Goal: Contribute content: Contribute content

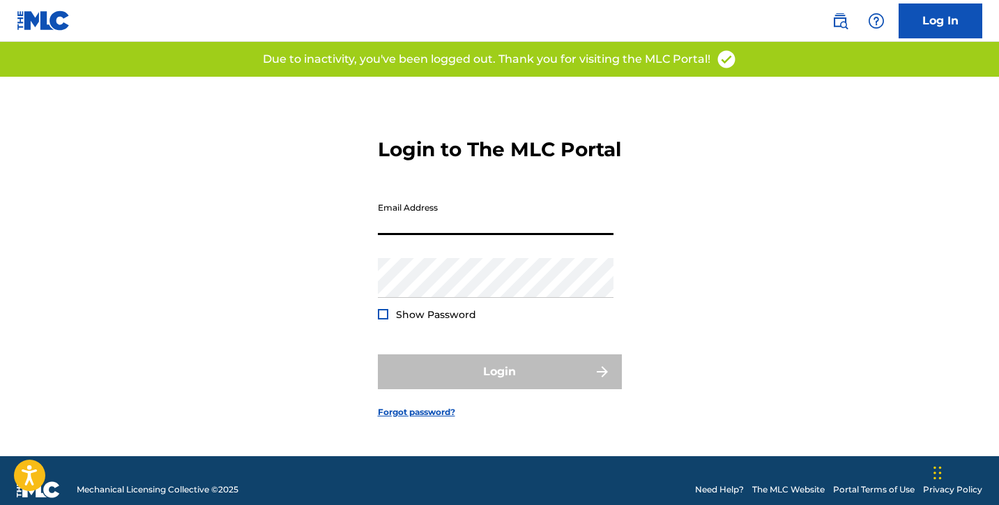
type input "[EMAIL_ADDRESS][DOMAIN_NAME]"
click at [499, 384] on button "Login" at bounding box center [500, 371] width 244 height 35
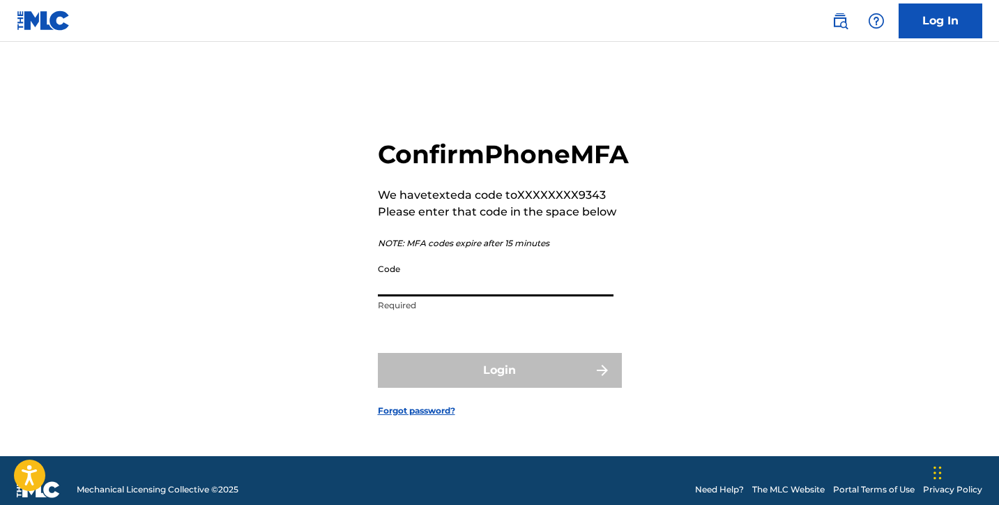
click at [413, 292] on input "Code" at bounding box center [496, 277] width 236 height 40
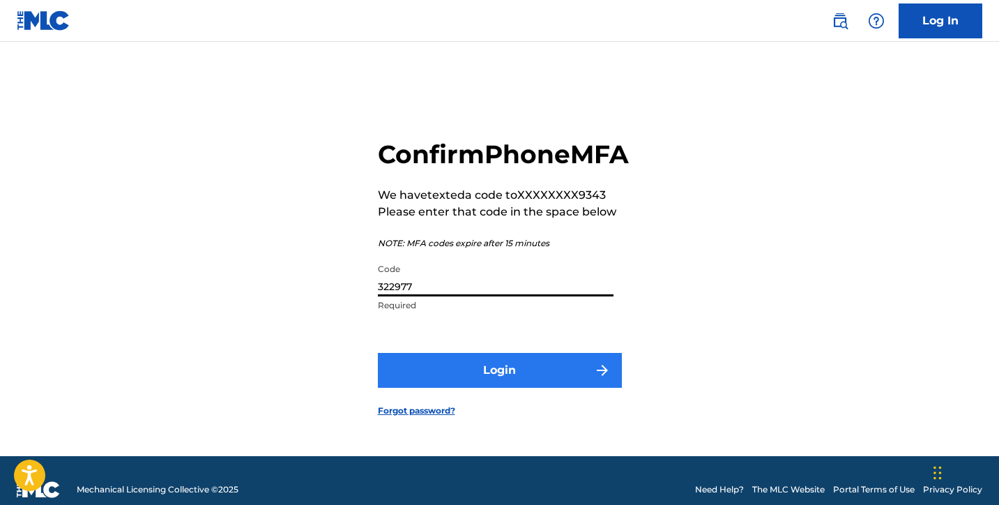
type input "322977"
click at [527, 388] on button "Login" at bounding box center [500, 370] width 244 height 35
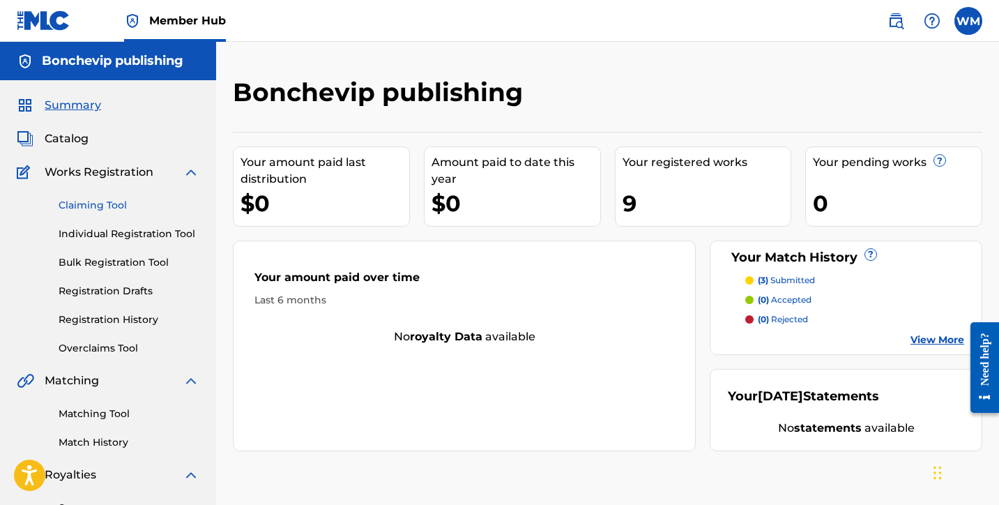
click at [109, 204] on link "Claiming Tool" at bounding box center [129, 205] width 141 height 15
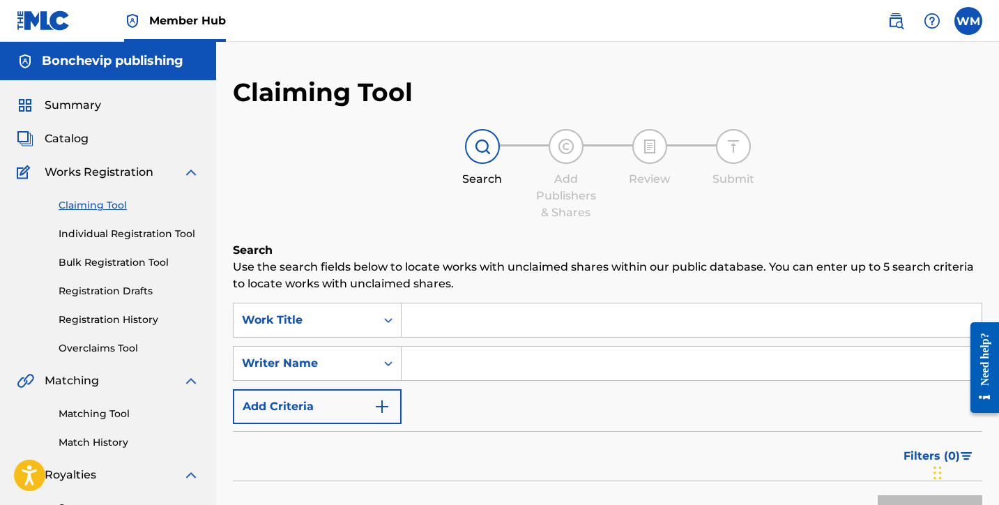
click at [472, 317] on input "Search Form" at bounding box center [692, 319] width 580 height 33
type input "TATO"
click at [570, 363] on input "Search Form" at bounding box center [692, 363] width 580 height 33
type input "[PERSON_NAME]"
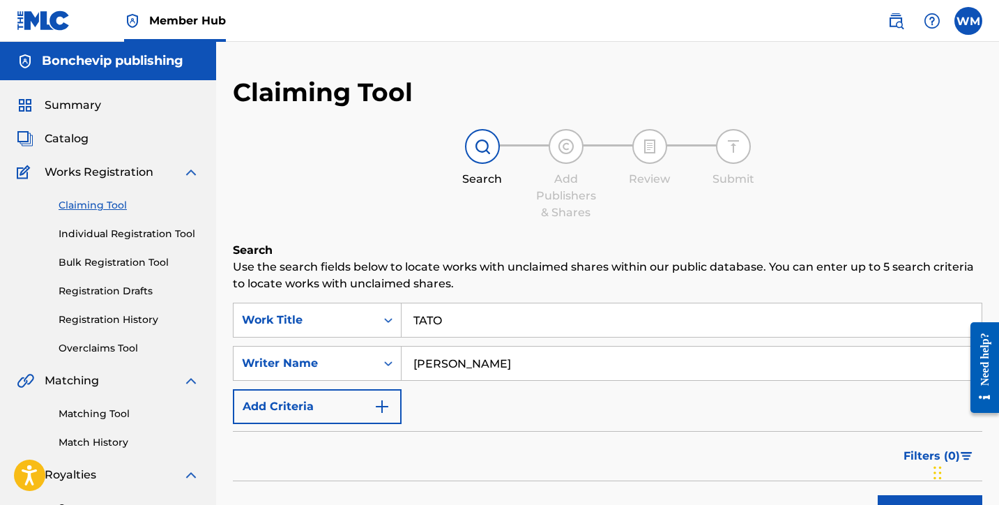
click at [930, 504] on button "Search" at bounding box center [930, 512] width 105 height 35
click at [738, 402] on div "SearchWithCriteriadda93147-e13e-45f2-91bf-92d5872d2db1 Work Title TATO SearchWi…" at bounding box center [608, 363] width 750 height 121
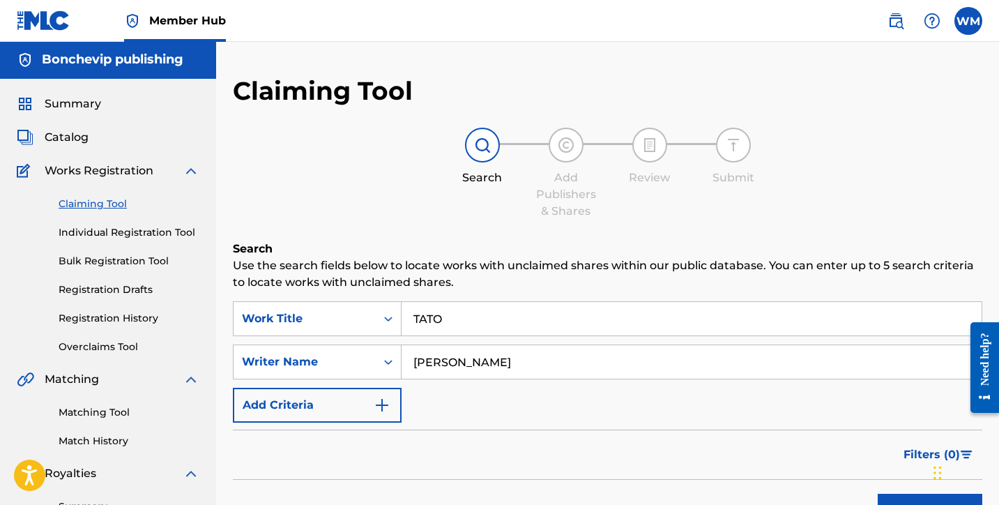
scroll to position [-1, 0]
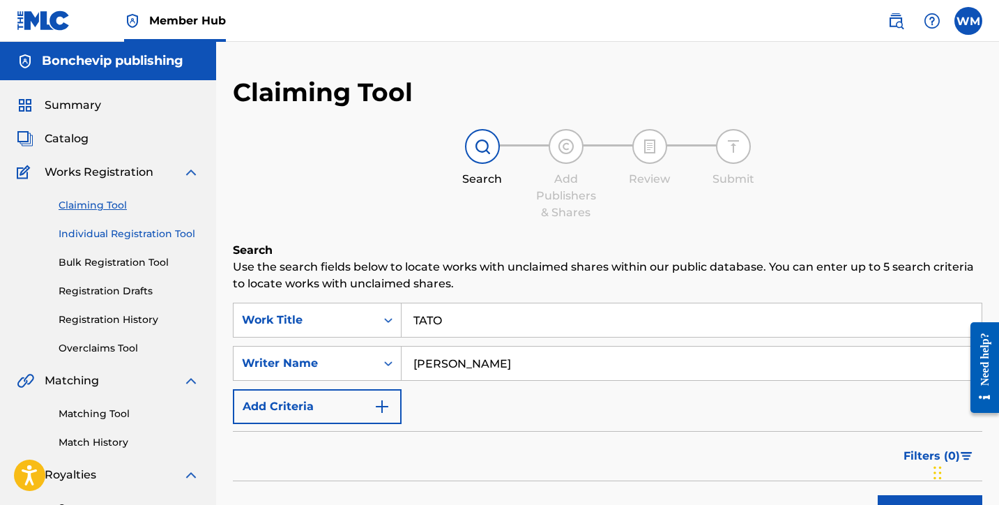
click at [78, 233] on link "Individual Registration Tool" at bounding box center [129, 234] width 141 height 15
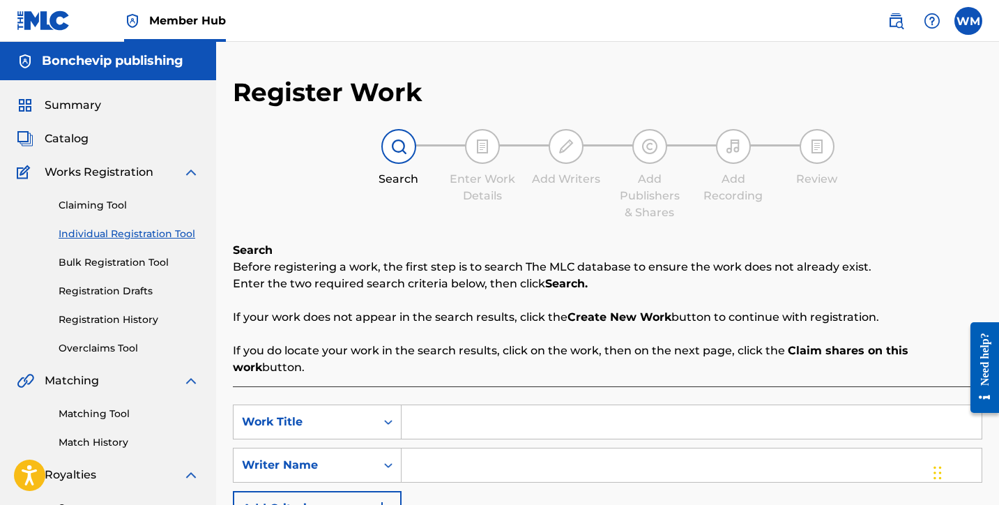
click at [432, 405] on input "Search Form" at bounding box center [692, 421] width 580 height 33
type input "TATO"
click at [501, 455] on input "Search Form" at bounding box center [692, 464] width 580 height 33
type input "[PERSON_NAME]"
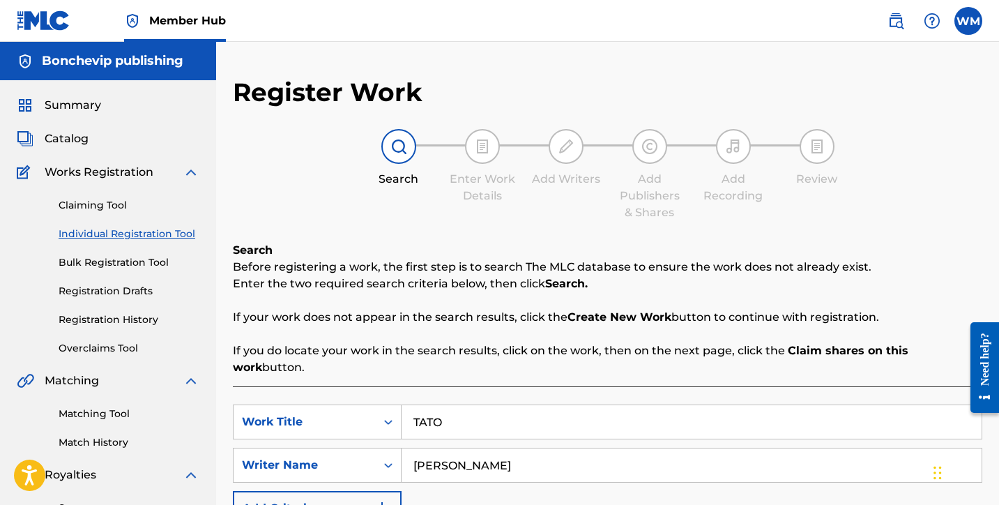
click at [775, 320] on p "If your work does not appear in the search results, click the Create New Work b…" at bounding box center [608, 317] width 750 height 17
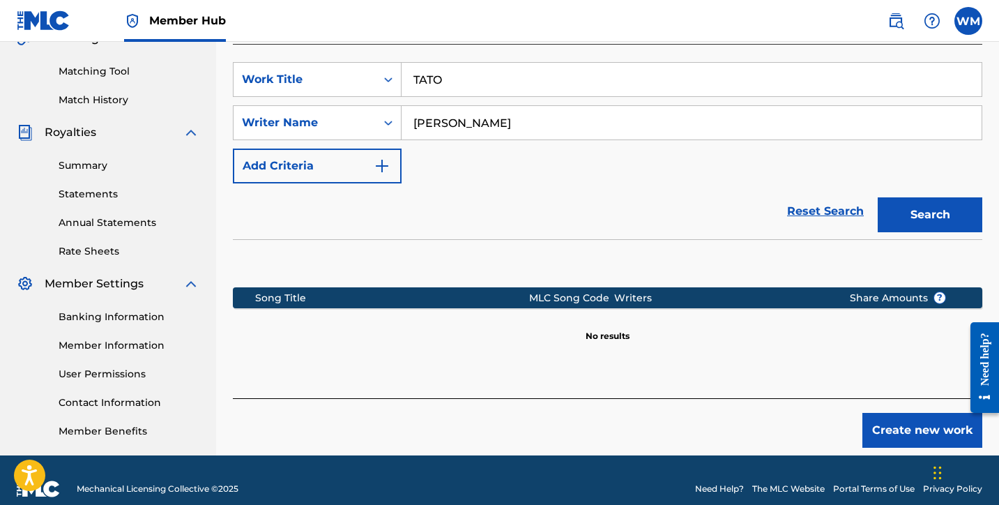
scroll to position [350, 0]
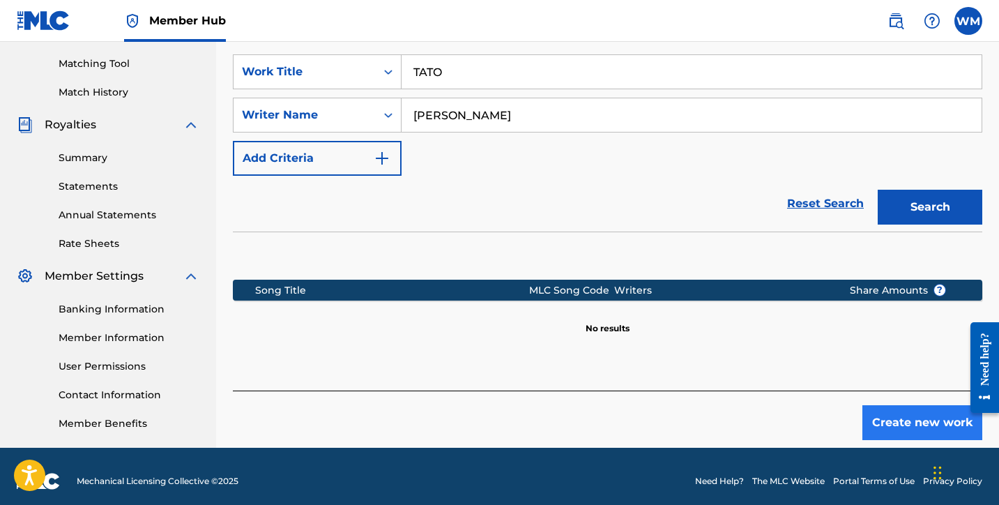
click at [934, 407] on button "Create new work" at bounding box center [923, 422] width 120 height 35
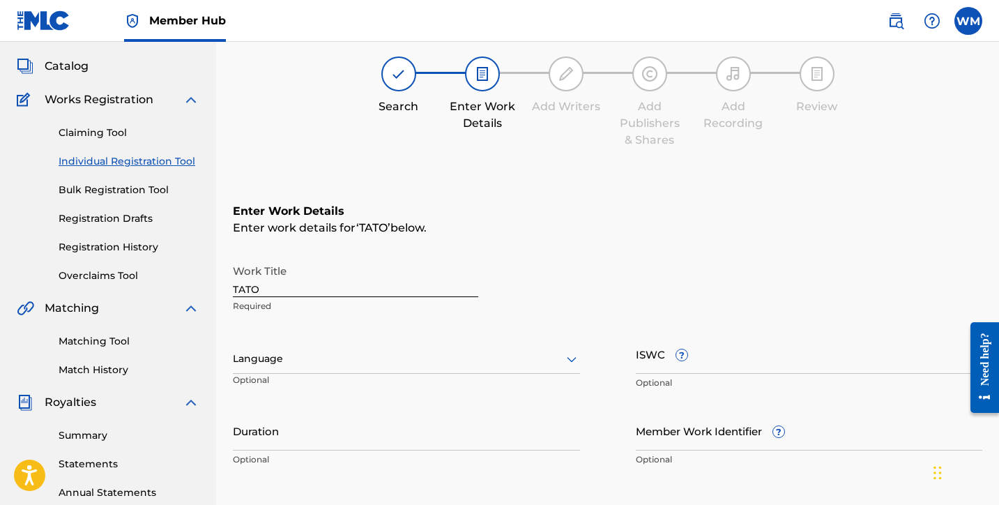
scroll to position [71, 0]
click at [278, 355] on div at bounding box center [406, 359] width 347 height 17
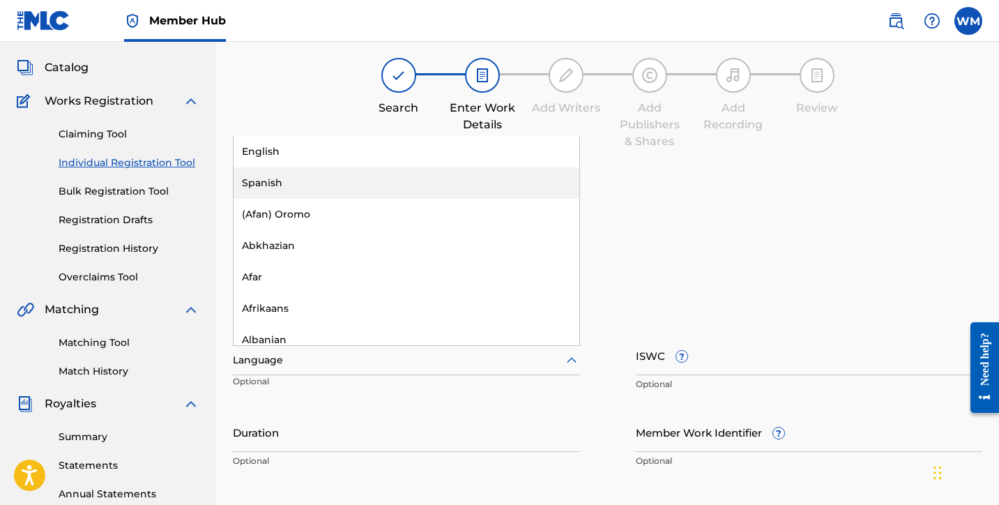
click at [275, 188] on div "Spanish" at bounding box center [407, 182] width 346 height 31
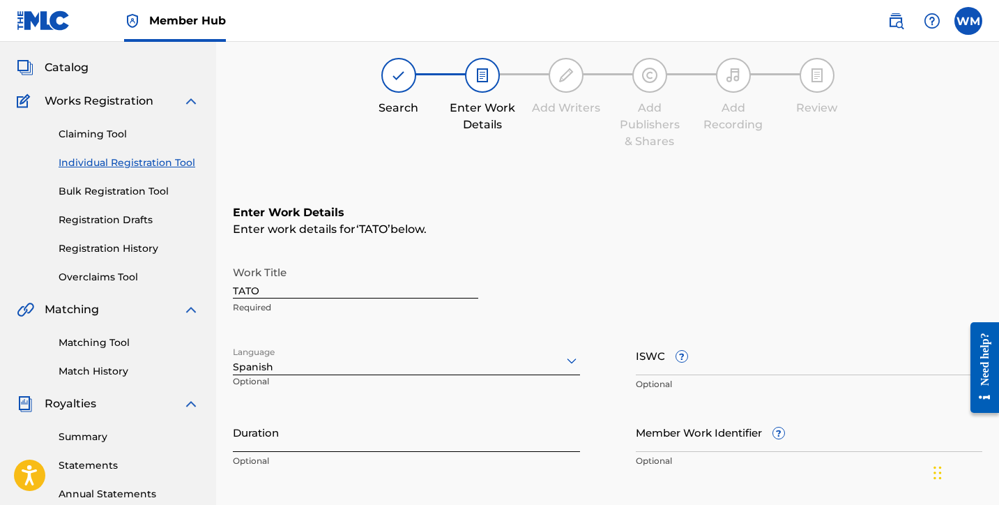
click at [434, 439] on input "Duration" at bounding box center [406, 432] width 347 height 40
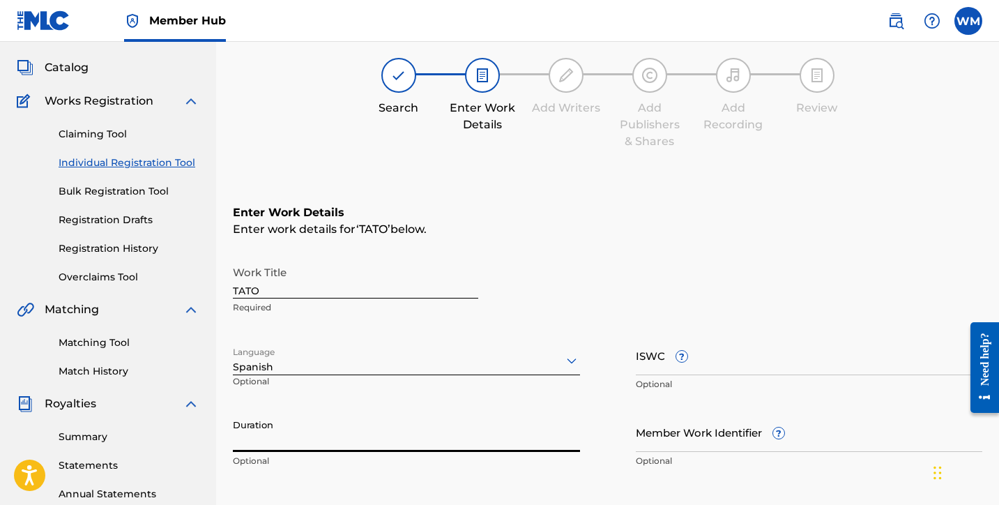
click at [614, 417] on div "Work Title TATO Required Language Spanish Optional ISWC ? Optional Duration Opt…" at bounding box center [608, 367] width 750 height 216
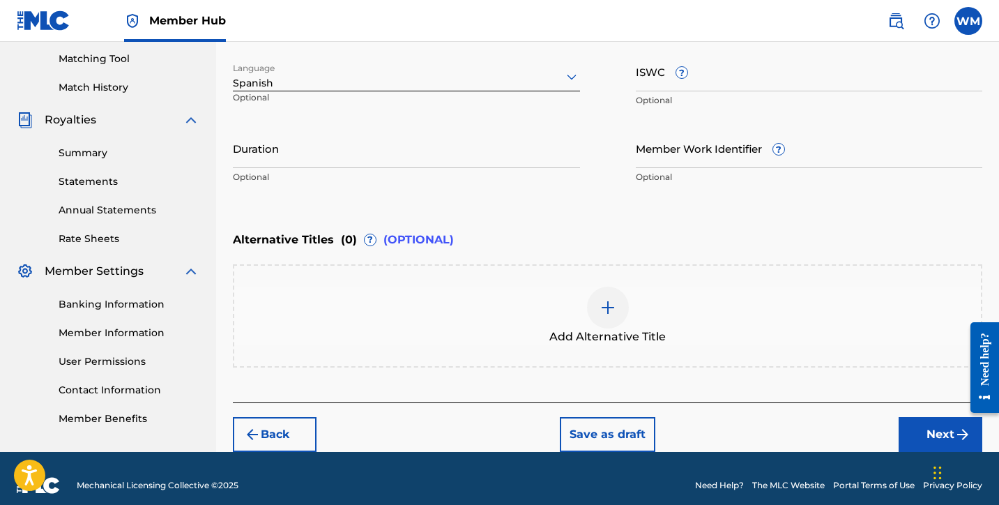
scroll to position [369, 0]
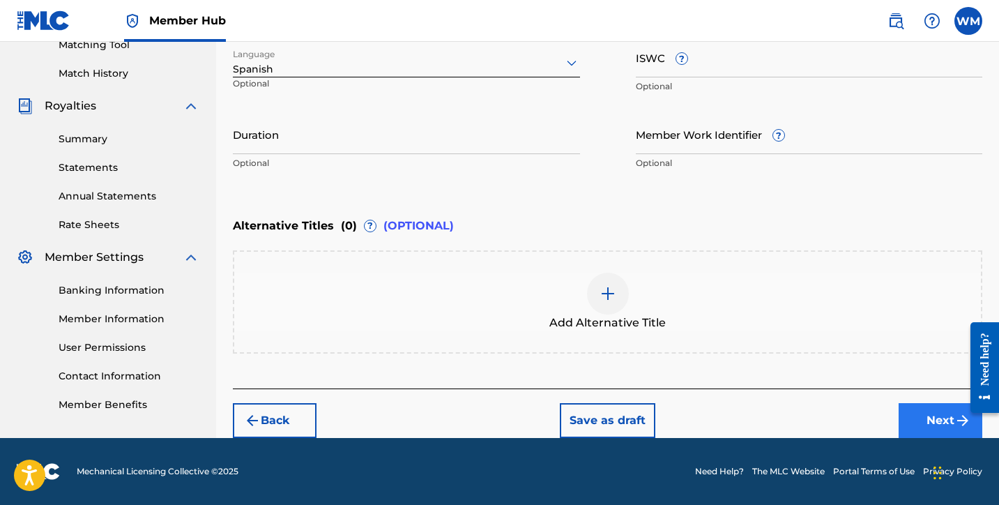
click at [920, 425] on button "Next" at bounding box center [941, 420] width 84 height 35
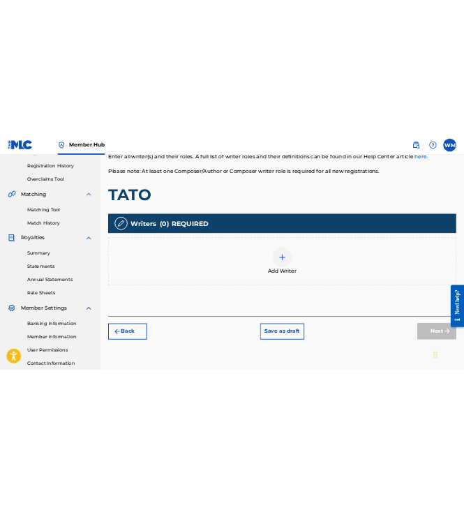
scroll to position [254, 0]
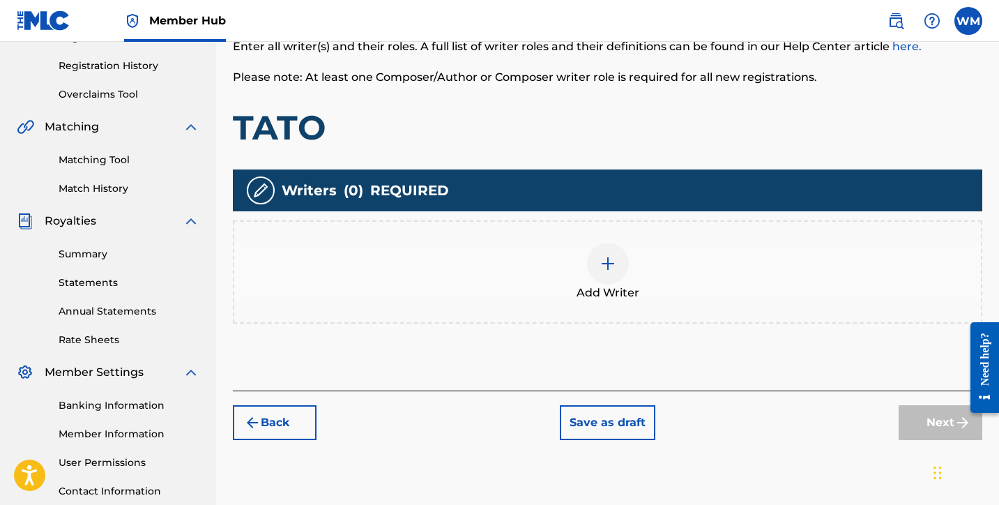
click at [612, 268] on img at bounding box center [608, 263] width 17 height 17
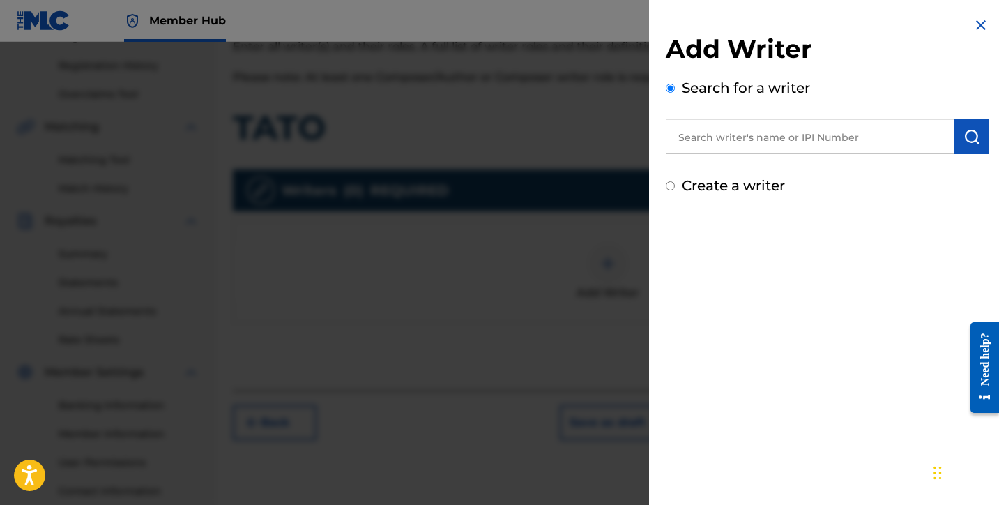
click at [709, 142] on input "text" at bounding box center [810, 136] width 289 height 35
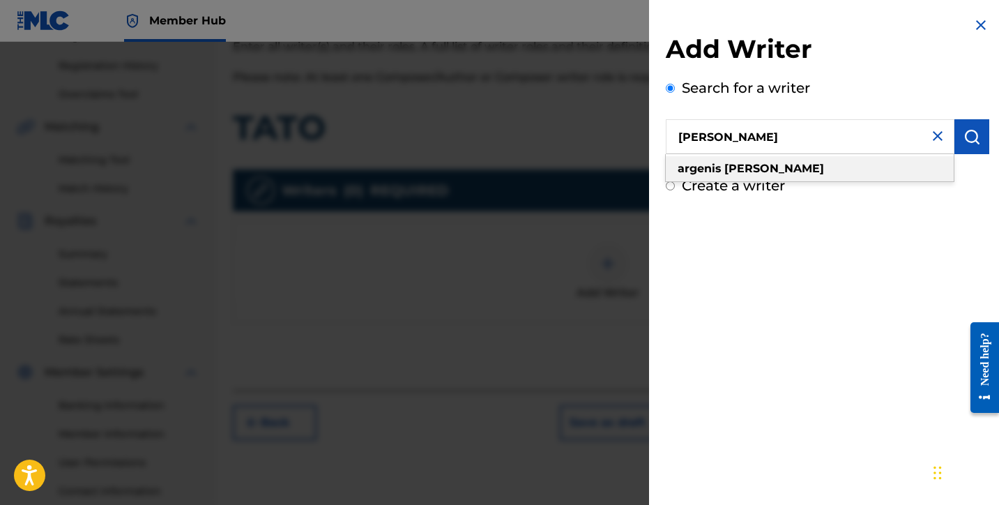
click at [715, 168] on strong "argenis" at bounding box center [700, 168] width 44 height 13
type input "[PERSON_NAME]"
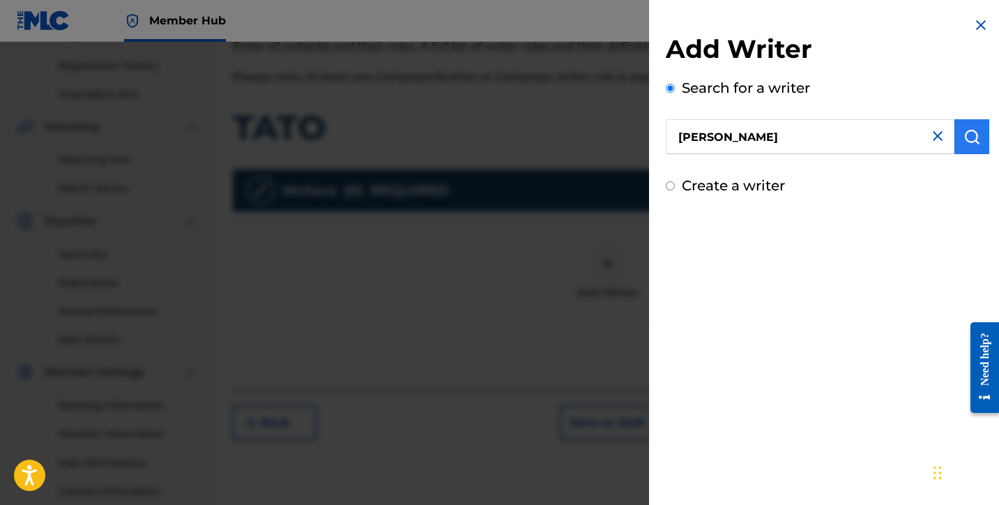
click at [979, 132] on button "submit" at bounding box center [972, 136] width 35 height 35
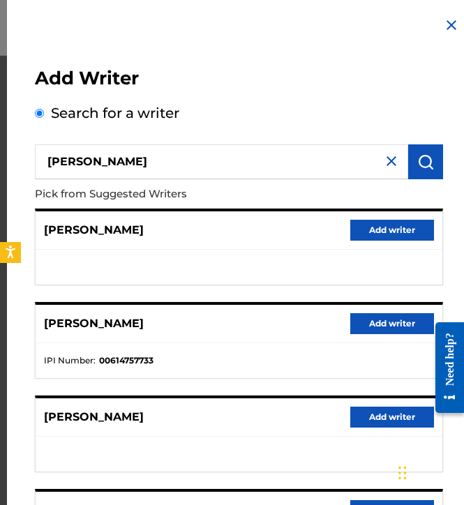
click at [176, 105] on label "Search for a writer" at bounding box center [115, 113] width 128 height 17
click at [44, 109] on input "Search for a writer" at bounding box center [39, 113] width 9 height 9
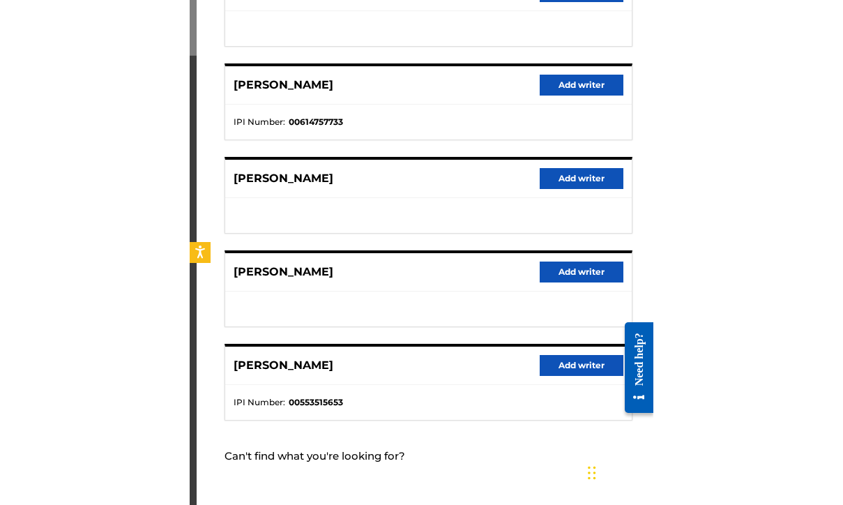
scroll to position [239, 0]
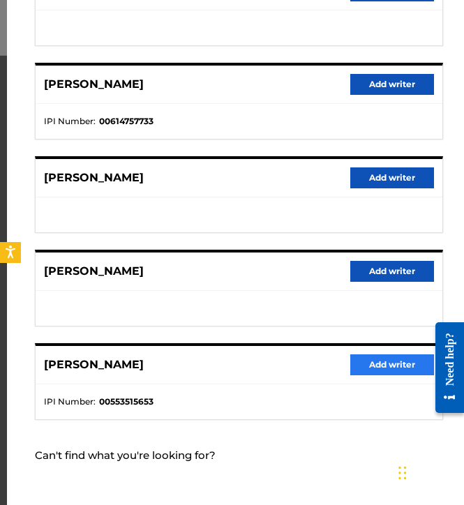
click at [374, 368] on button "Add writer" at bounding box center [392, 364] width 84 height 21
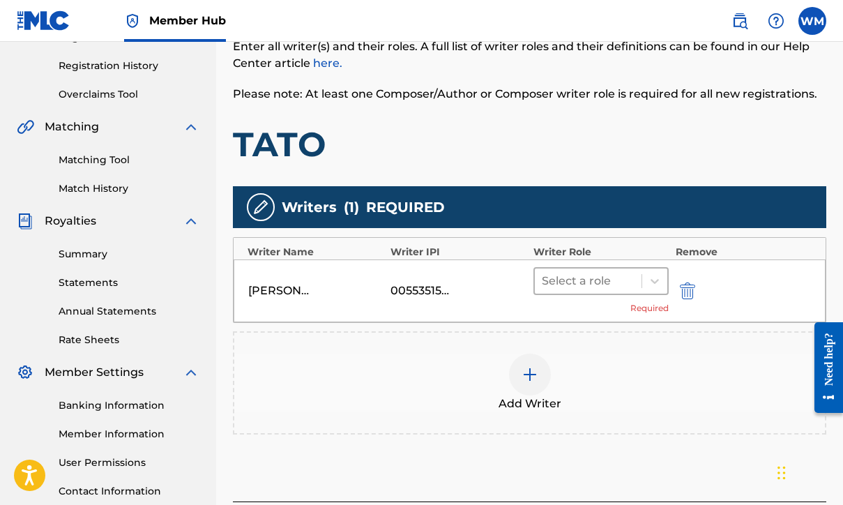
click at [616, 282] on div at bounding box center [588, 281] width 93 height 20
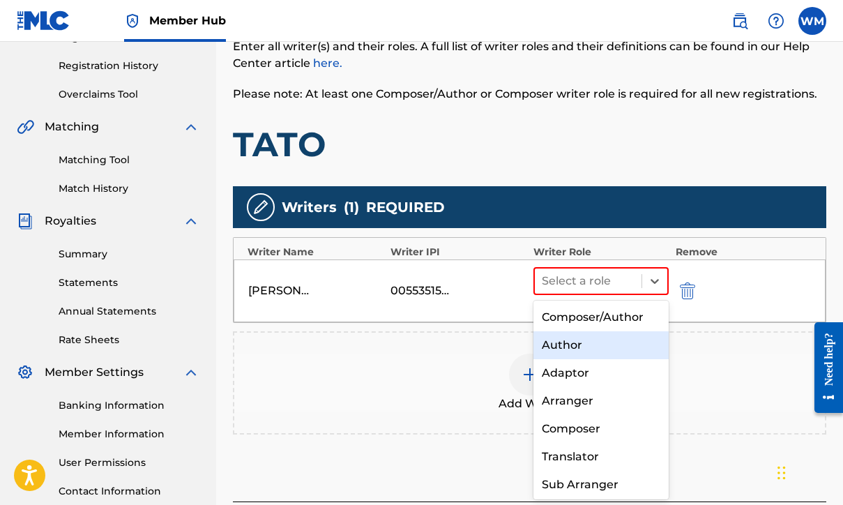
click at [589, 342] on div "Author" at bounding box center [600, 345] width 135 height 28
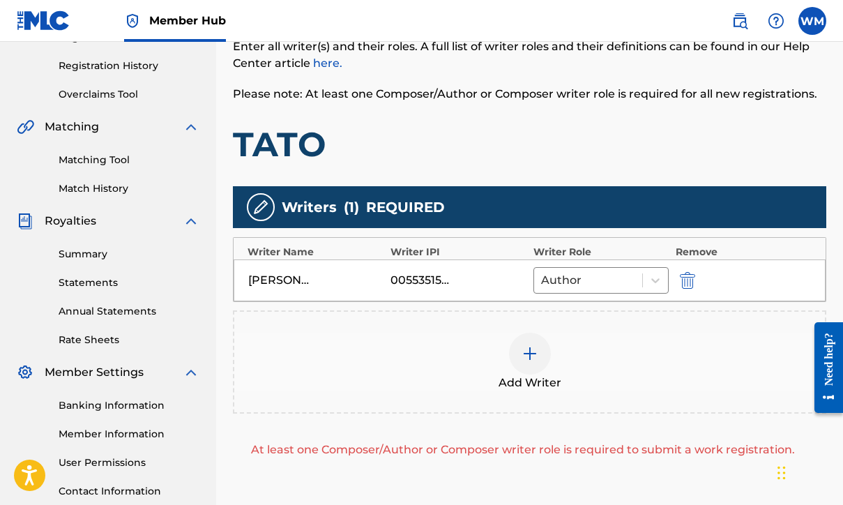
click at [530, 351] on img at bounding box center [530, 353] width 17 height 17
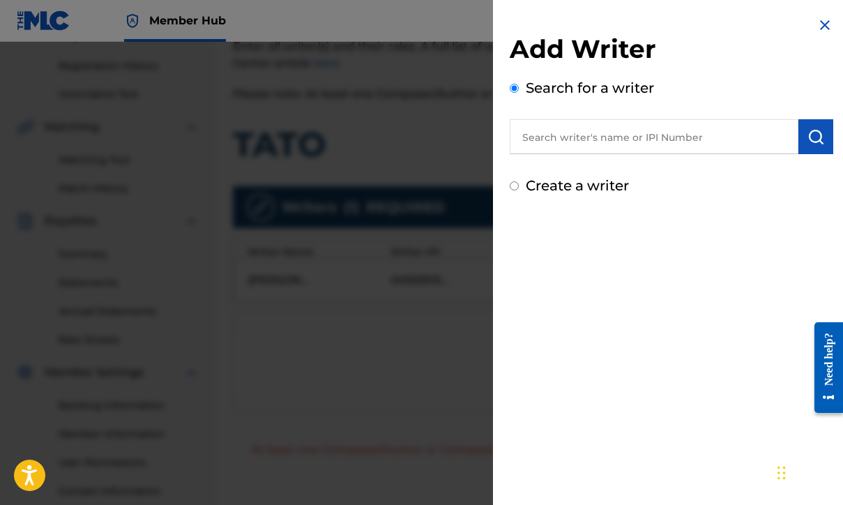
click at [563, 133] on input "text" at bounding box center [654, 136] width 289 height 35
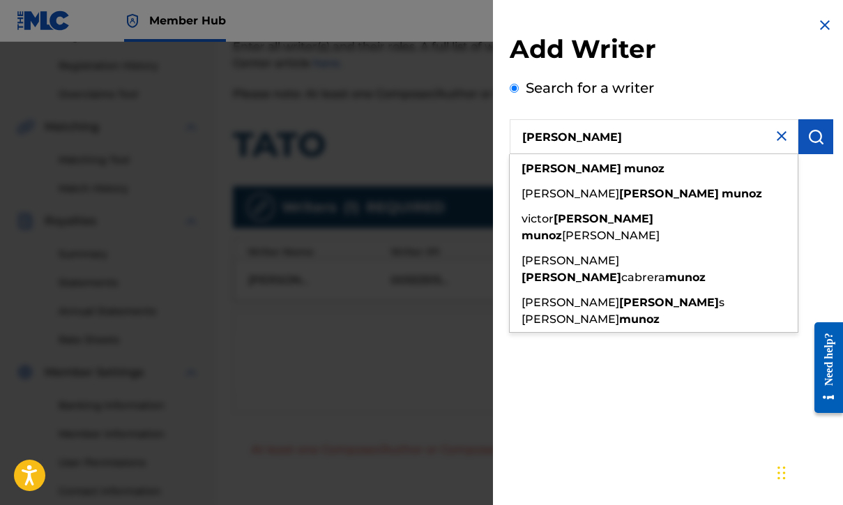
type input "[PERSON_NAME]"
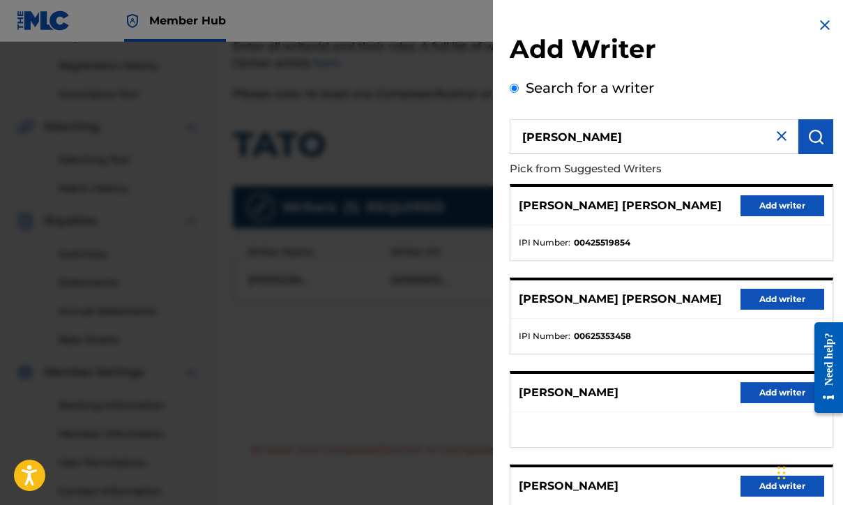
click at [507, 278] on div "Add Writer Search for a writer [PERSON_NAME] Pick from Suggested Writers [PERSO…" at bounding box center [671, 361] width 357 height 722
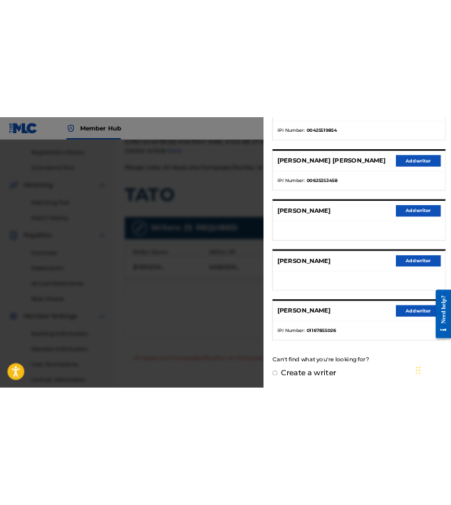
scroll to position [229, 0]
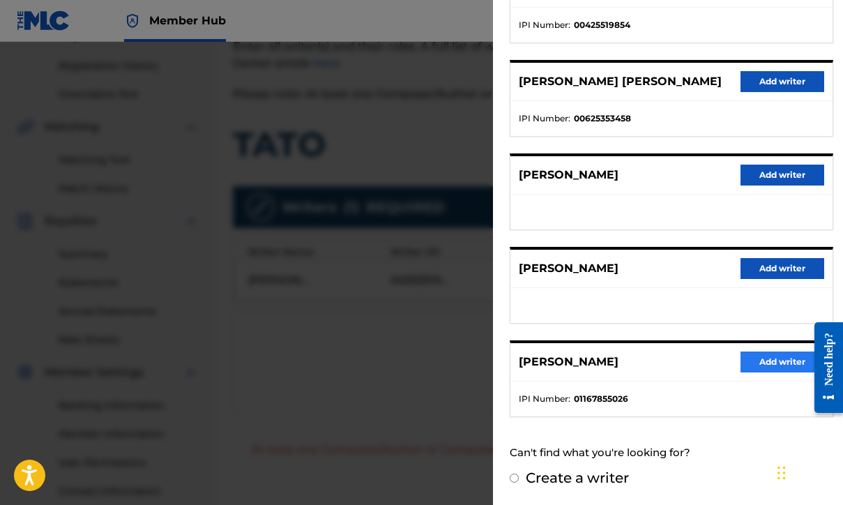
click at [766, 365] on button "Add writer" at bounding box center [783, 361] width 84 height 21
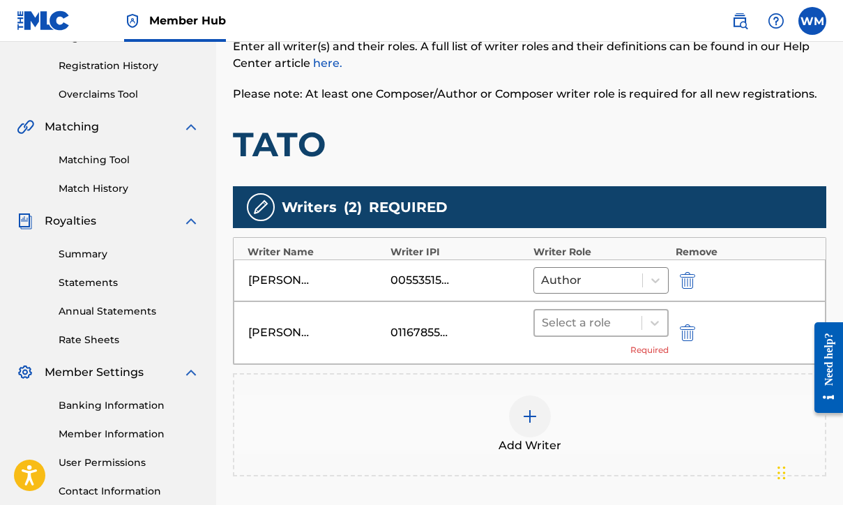
click at [604, 321] on div at bounding box center [588, 323] width 93 height 20
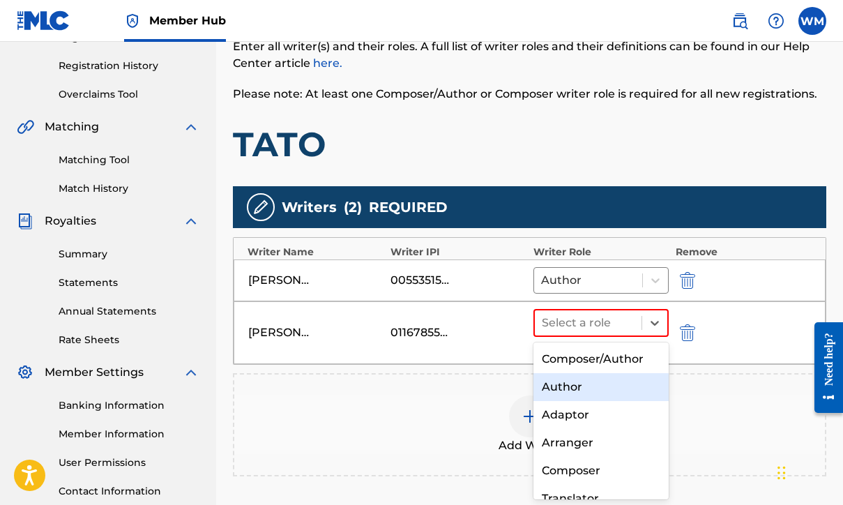
click at [577, 384] on div "Author" at bounding box center [600, 387] width 135 height 28
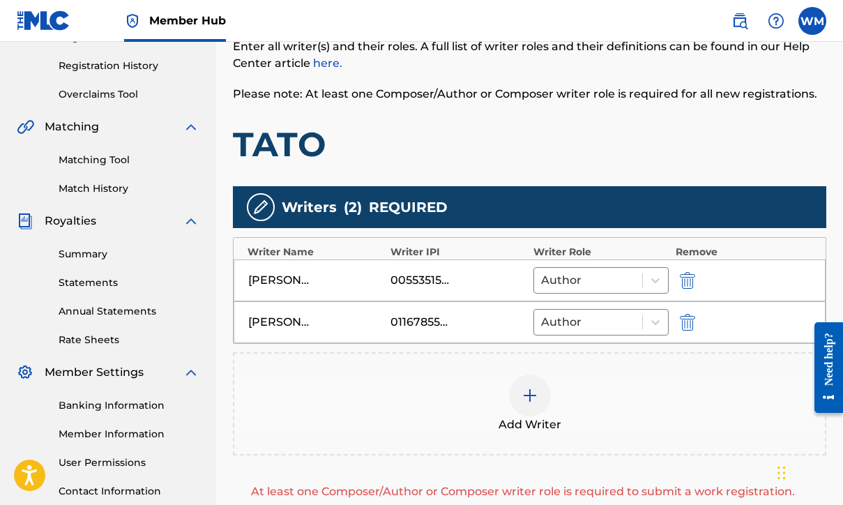
click at [540, 393] on div at bounding box center [530, 395] width 42 height 42
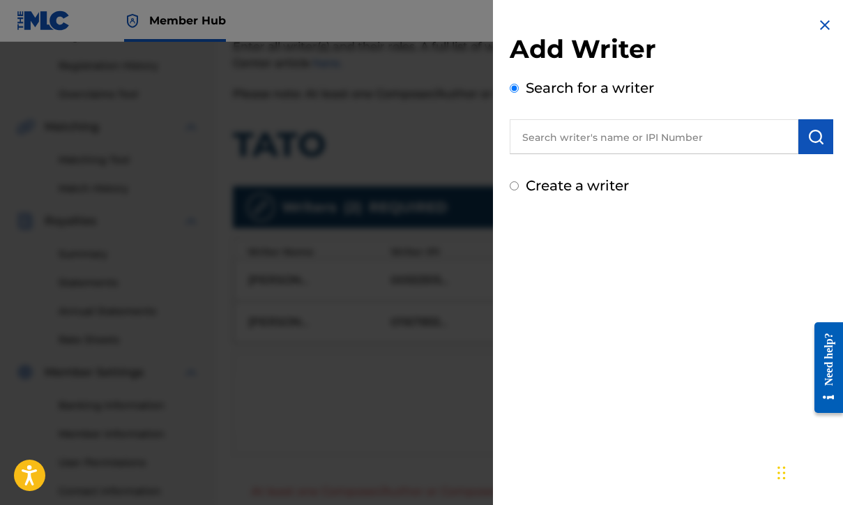
click at [596, 147] on input "text" at bounding box center [654, 136] width 289 height 35
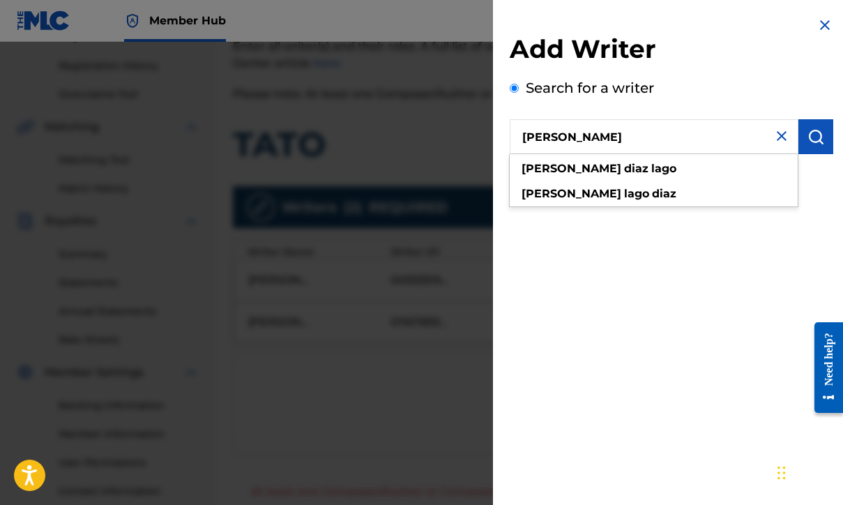
type input "[PERSON_NAME]"
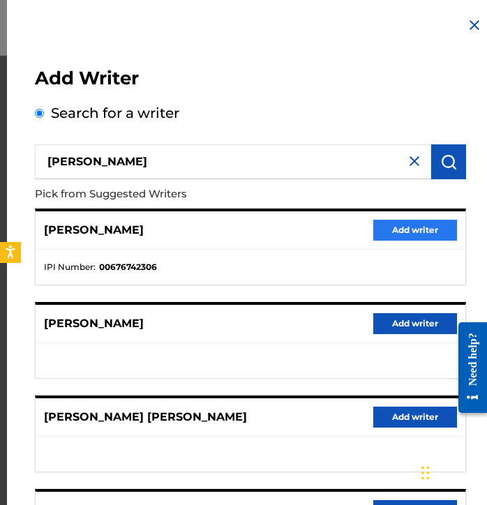
click at [398, 233] on button "Add writer" at bounding box center [415, 230] width 84 height 21
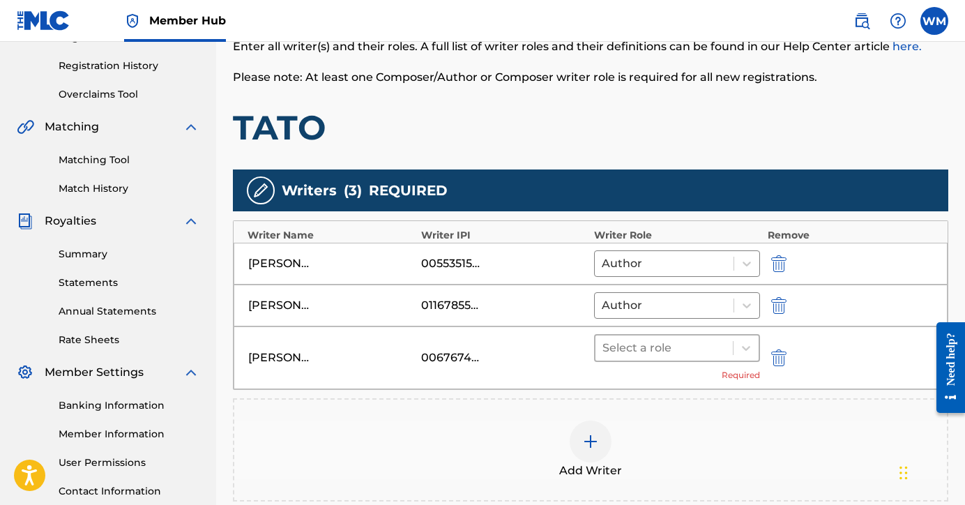
click at [623, 349] on div at bounding box center [664, 348] width 123 height 20
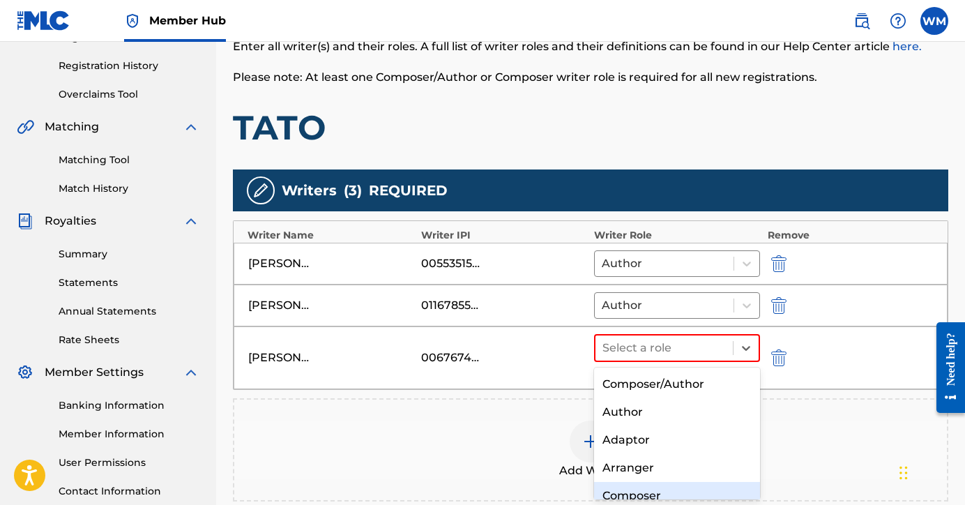
click at [628, 493] on div "Composer" at bounding box center [677, 496] width 166 height 28
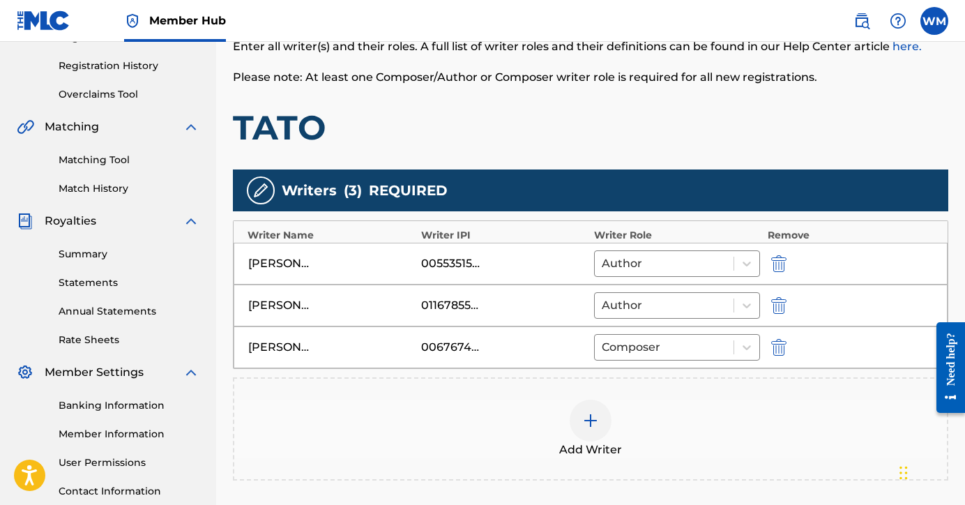
click at [589, 424] on img at bounding box center [590, 420] width 17 height 17
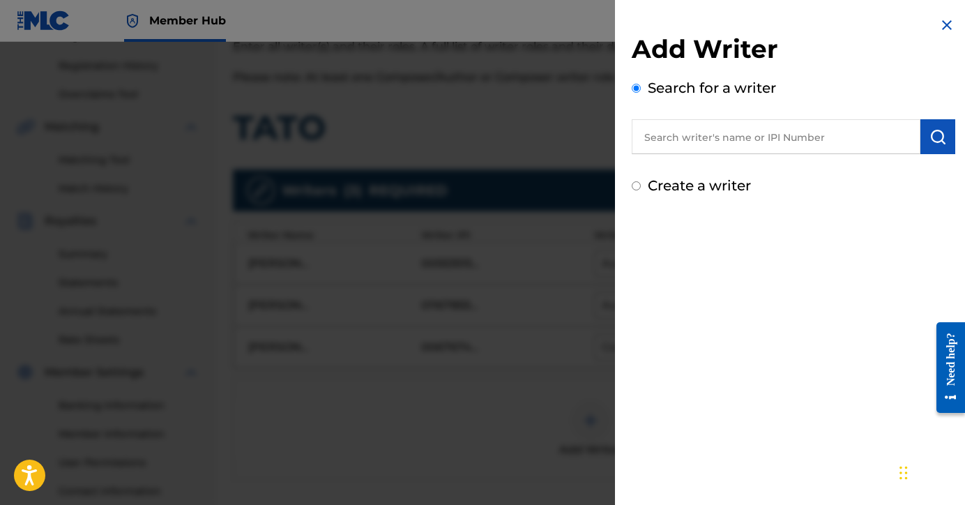
click at [716, 134] on input "text" at bounding box center [776, 136] width 289 height 35
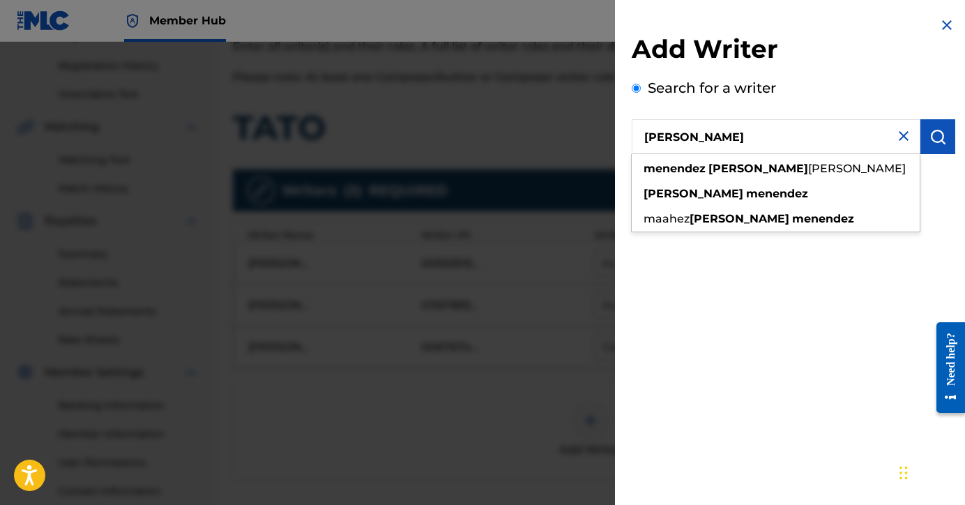
type input "[PERSON_NAME]"
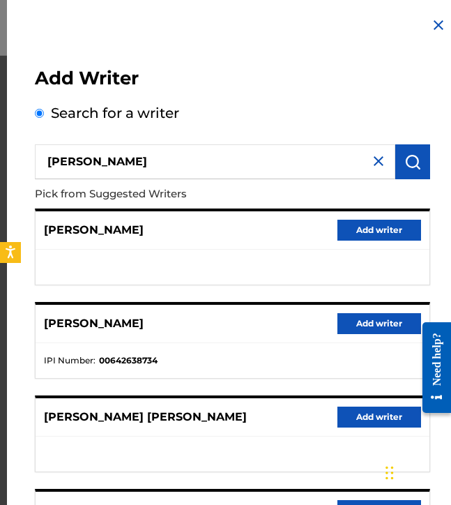
click at [27, 331] on div "Add Writer Search for a writer [PERSON_NAME] Pick from Suggested Writers [PERSO…" at bounding box center [233, 379] width 418 height 693
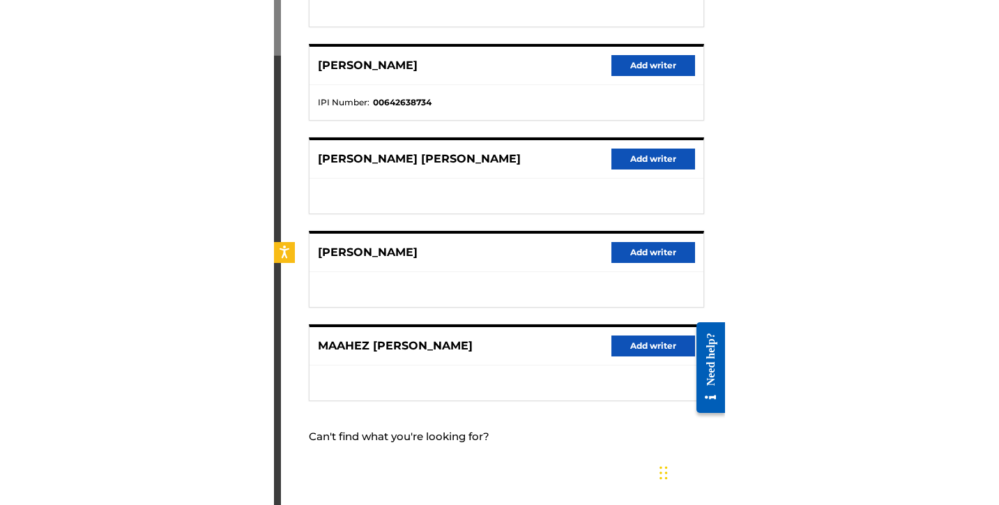
scroll to position [248, 0]
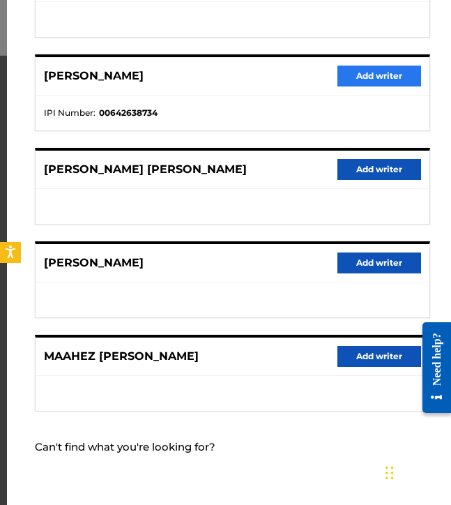
click at [370, 77] on button "Add writer" at bounding box center [380, 76] width 84 height 21
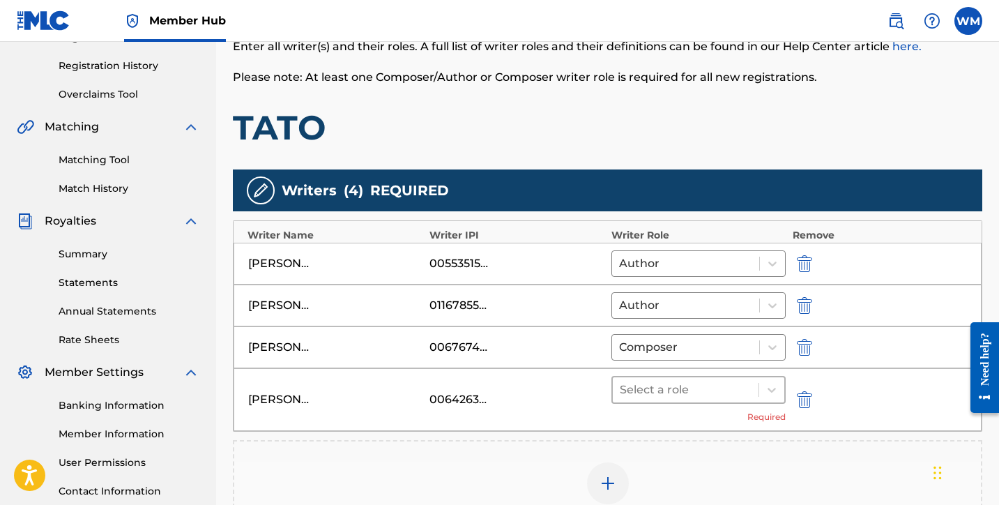
click at [663, 395] on div at bounding box center [686, 390] width 132 height 20
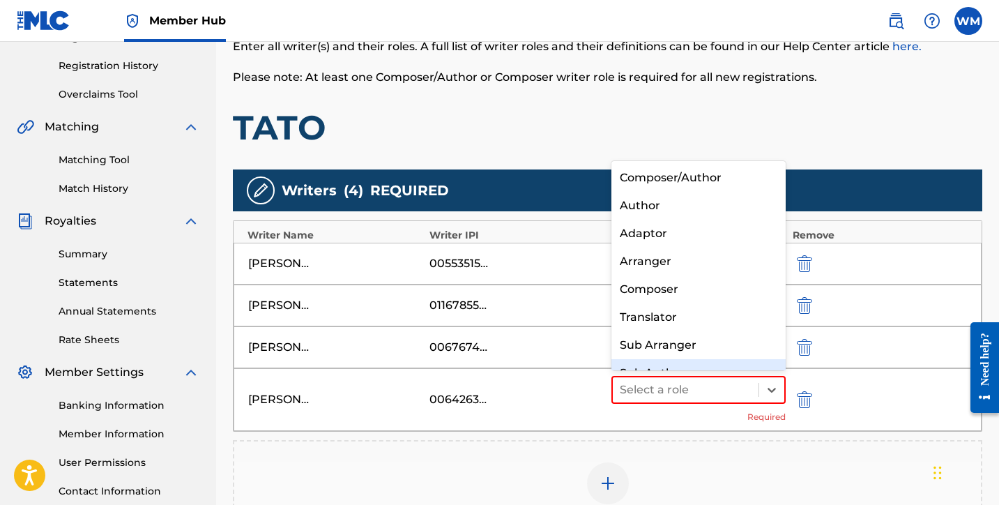
scroll to position [20, 0]
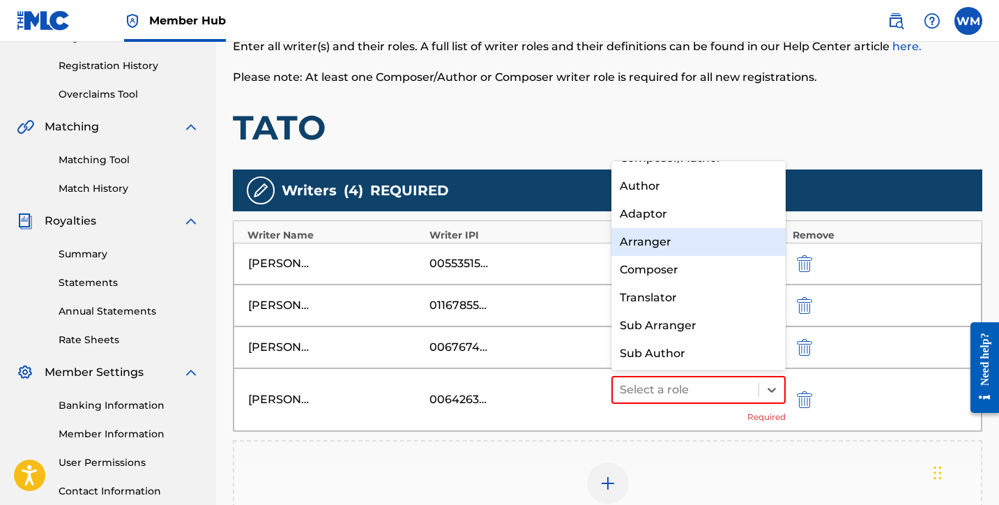
click at [672, 251] on div "Arranger" at bounding box center [699, 242] width 174 height 28
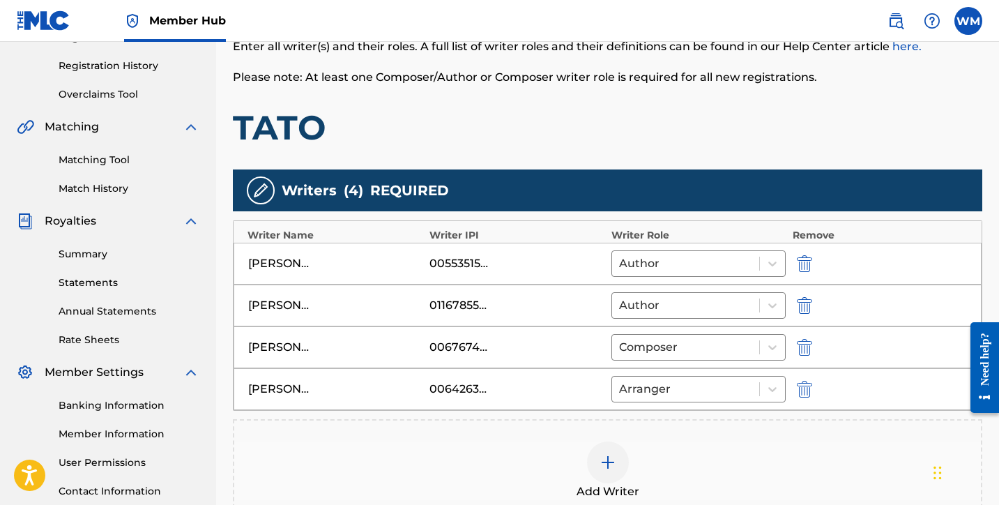
click at [731, 152] on div "Add Writers & Roles Enter all writer(s) and their roles. A full list of writer …" at bounding box center [608, 288] width 750 height 601
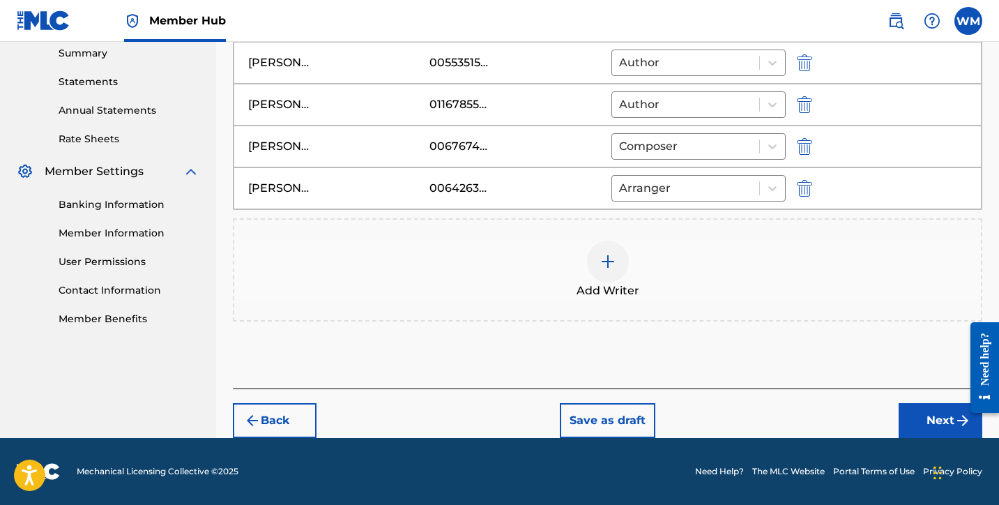
scroll to position [455, 0]
click at [928, 425] on button "Next" at bounding box center [941, 420] width 84 height 35
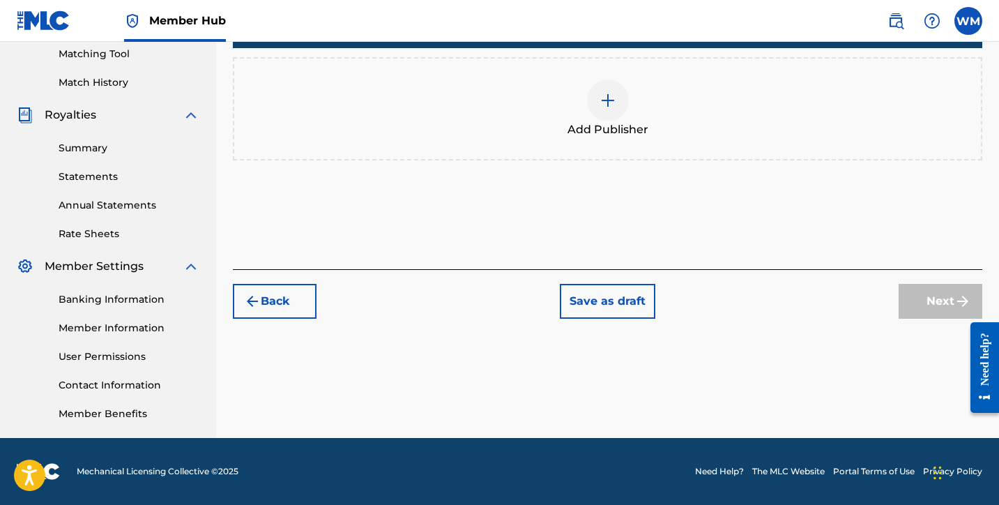
click at [603, 89] on div at bounding box center [608, 101] width 42 height 42
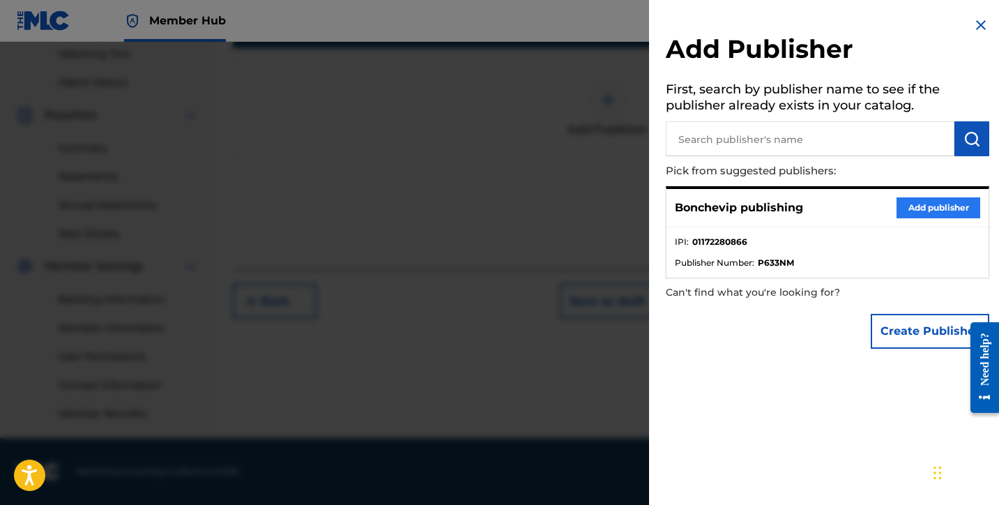
click at [926, 204] on button "Add publisher" at bounding box center [939, 207] width 84 height 21
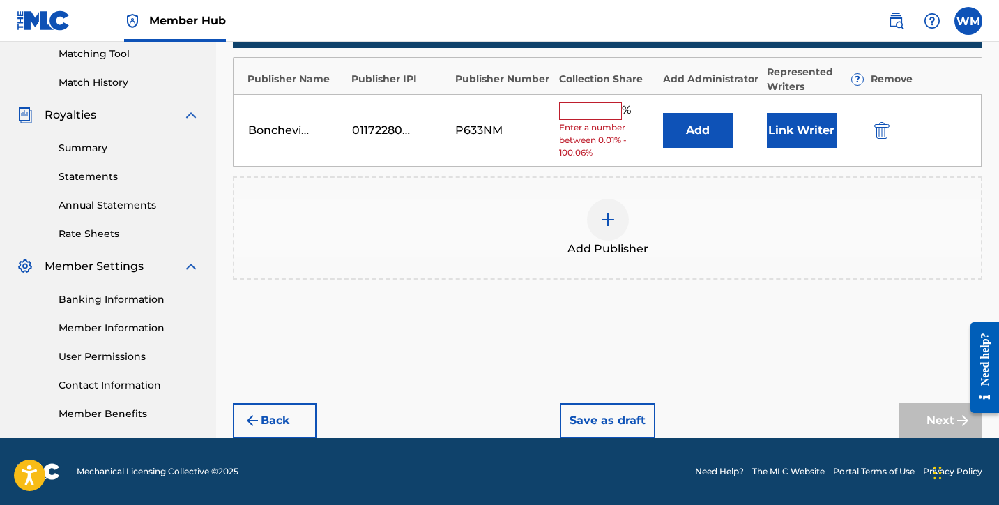
click at [607, 109] on input "text" at bounding box center [590, 111] width 63 height 18
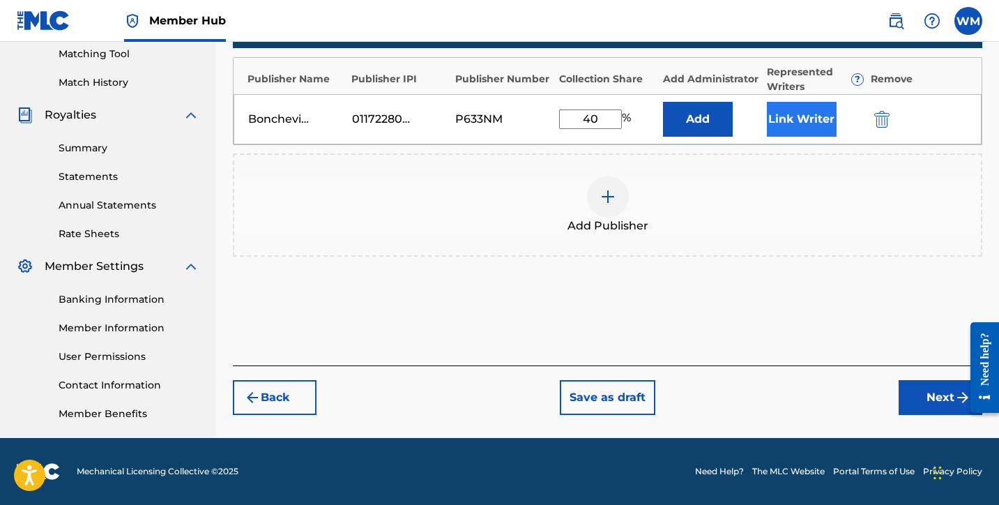
type input "40"
click at [816, 126] on button "Link Writer" at bounding box center [802, 119] width 70 height 35
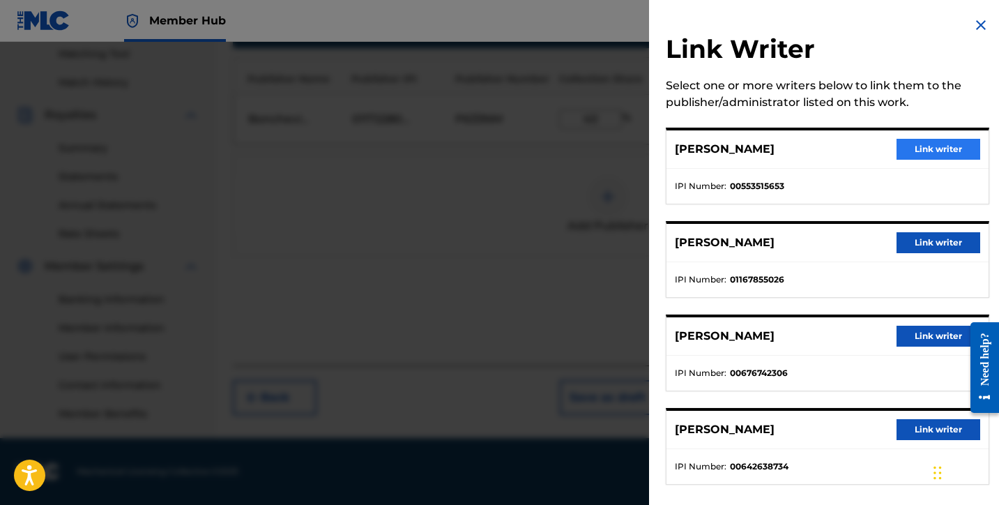
click at [926, 148] on button "Link writer" at bounding box center [939, 149] width 84 height 21
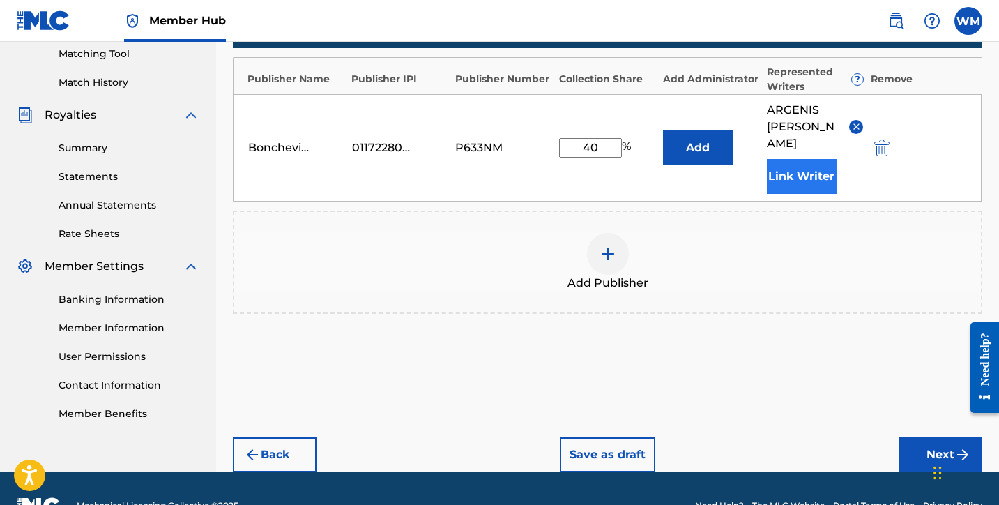
click at [810, 164] on button "Link Writer" at bounding box center [802, 176] width 70 height 35
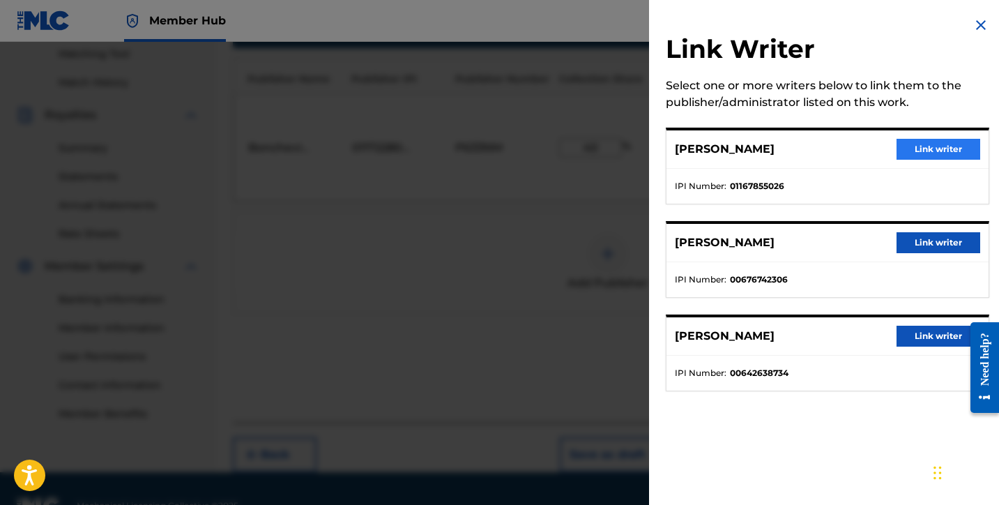
click at [921, 148] on button "Link writer" at bounding box center [939, 149] width 84 height 21
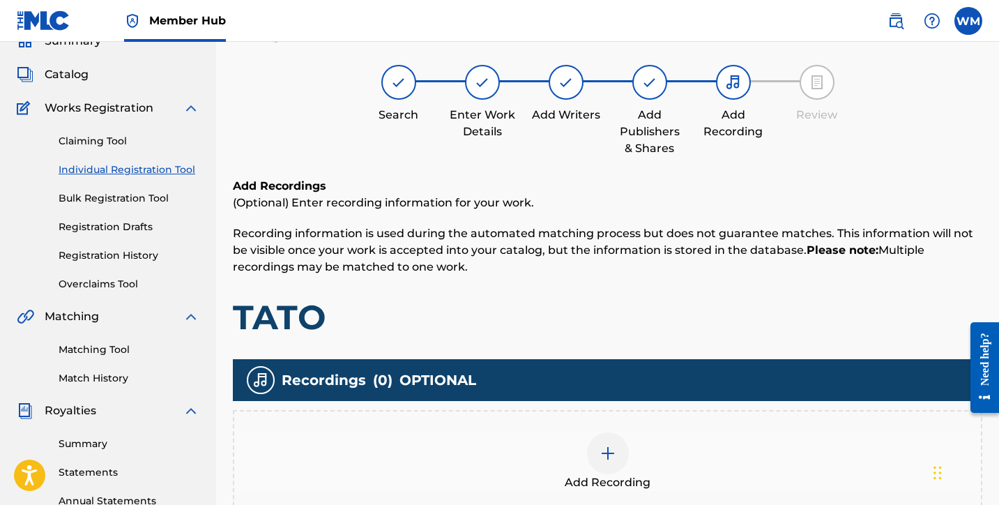
scroll to position [63, 0]
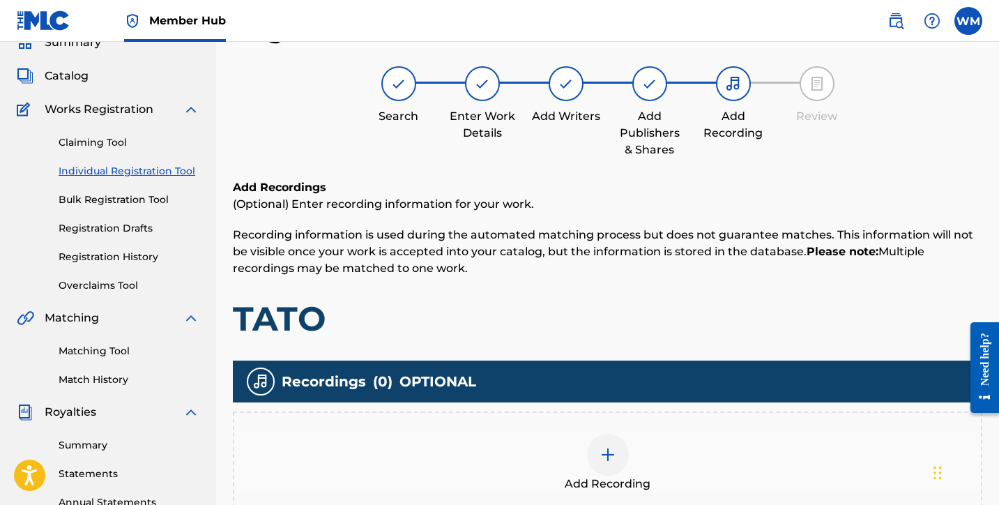
click at [823, 315] on h1 "TATO" at bounding box center [608, 319] width 750 height 42
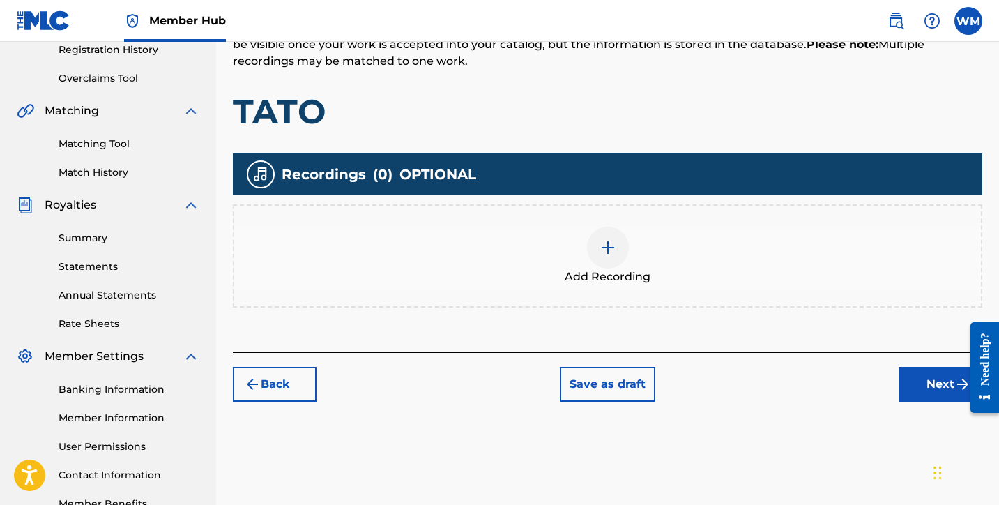
scroll to position [274, 0]
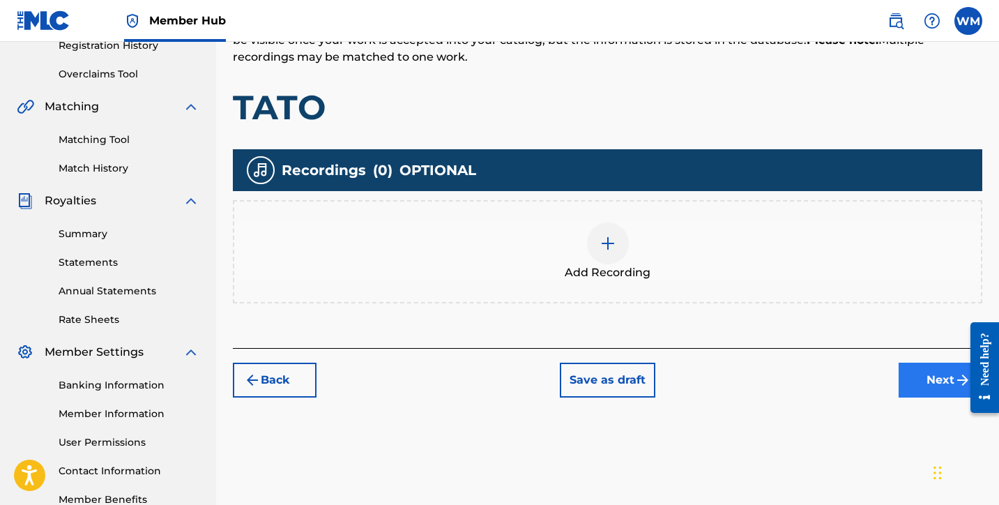
click at [930, 385] on button "Next" at bounding box center [941, 380] width 84 height 35
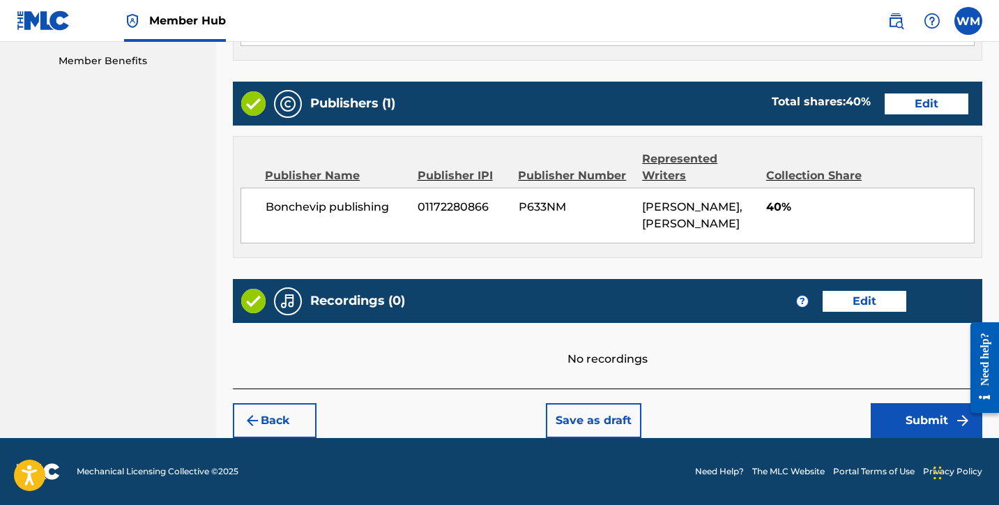
scroll to position [734, 0]
click at [917, 407] on button "Submit" at bounding box center [927, 420] width 112 height 35
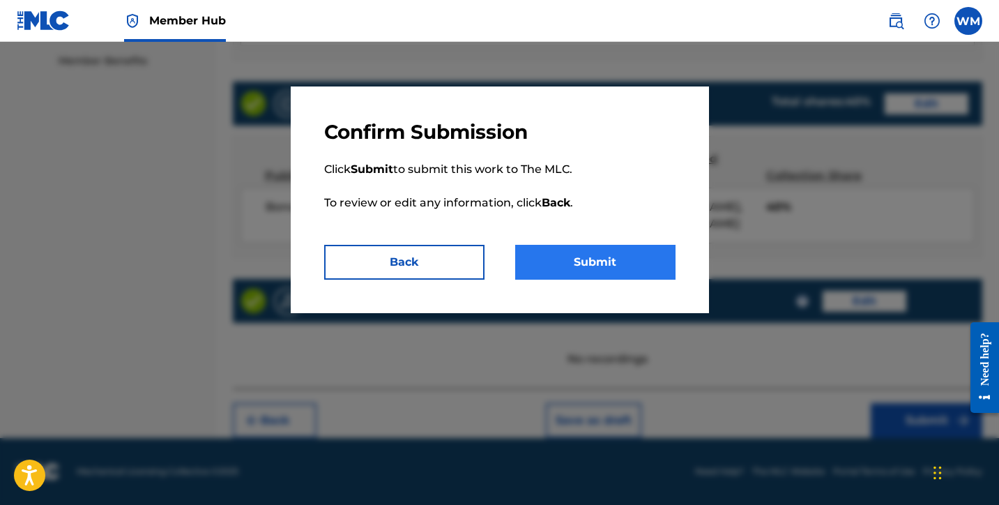
click at [666, 248] on button "Submit" at bounding box center [595, 262] width 160 height 35
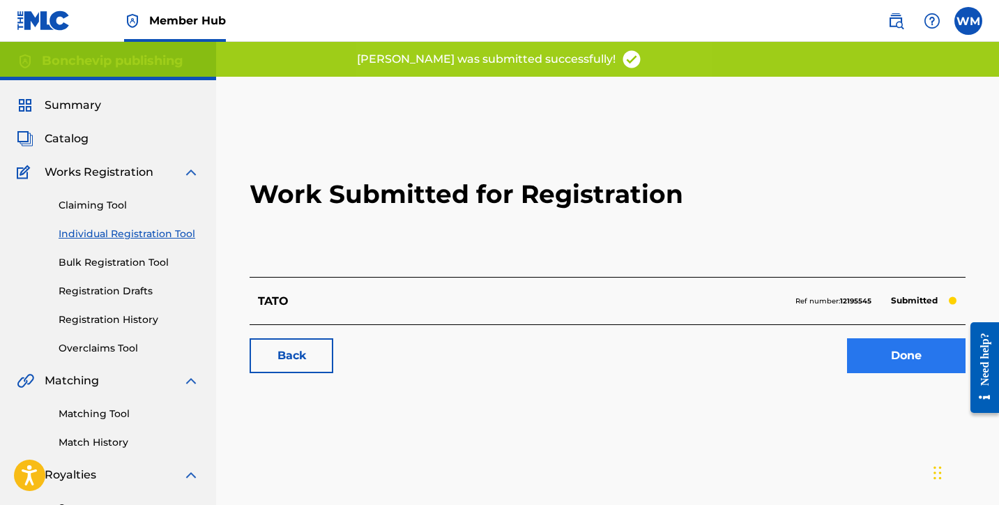
click at [868, 360] on link "Done" at bounding box center [906, 355] width 119 height 35
